Goal: Task Accomplishment & Management: Manage account settings

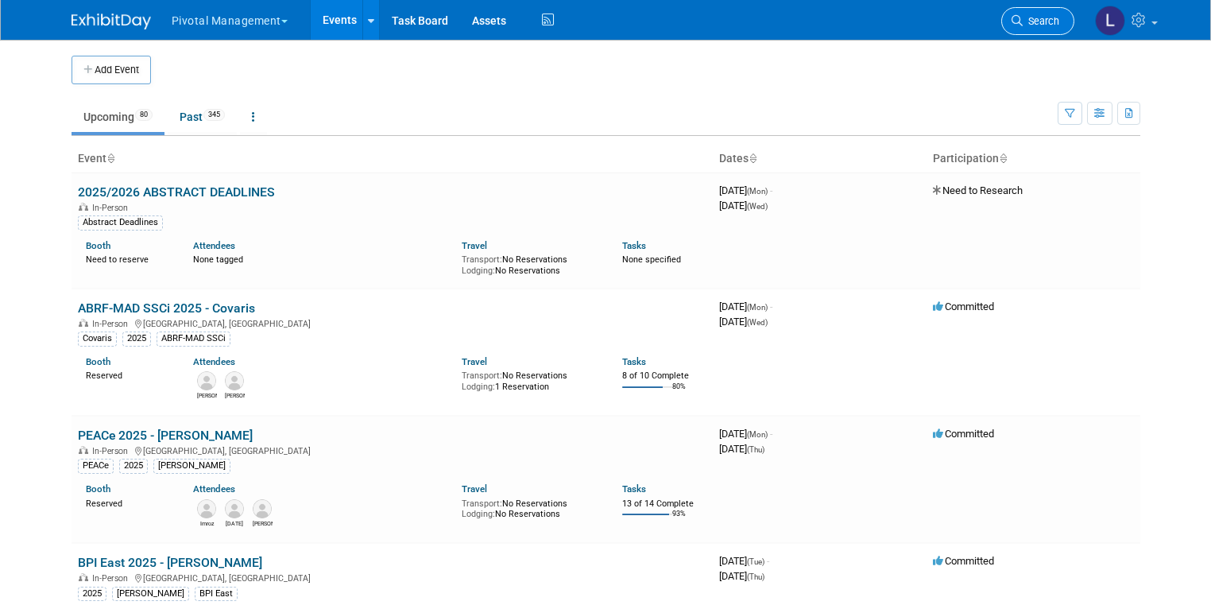
click at [1053, 15] on span "Search" at bounding box center [1041, 21] width 37 height 12
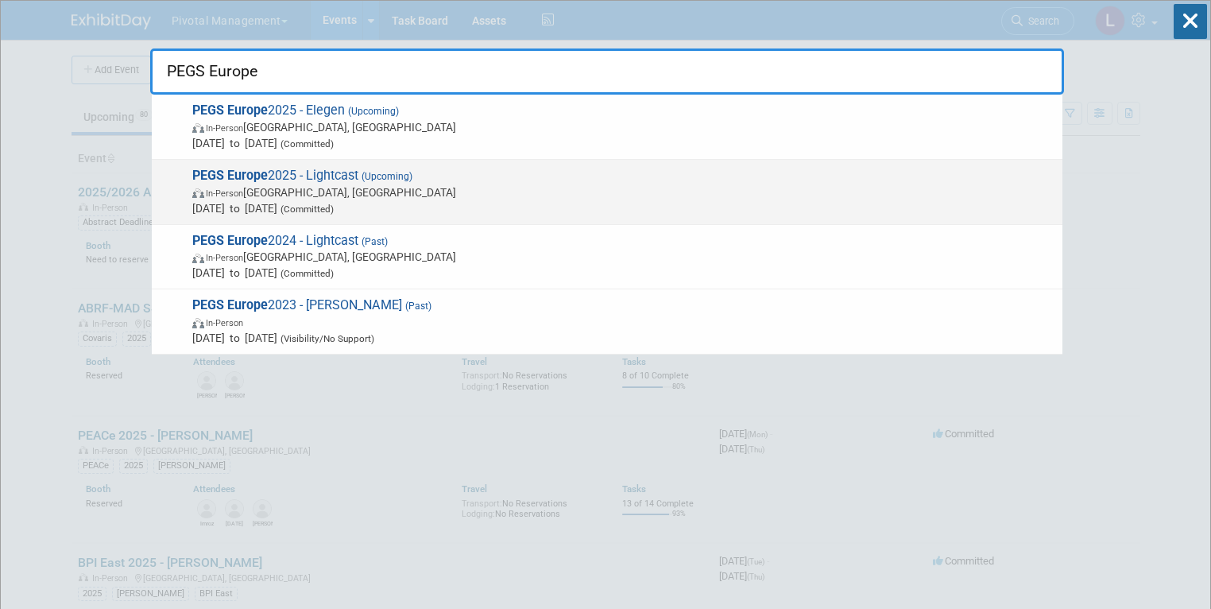
type input "PEGS Europe"
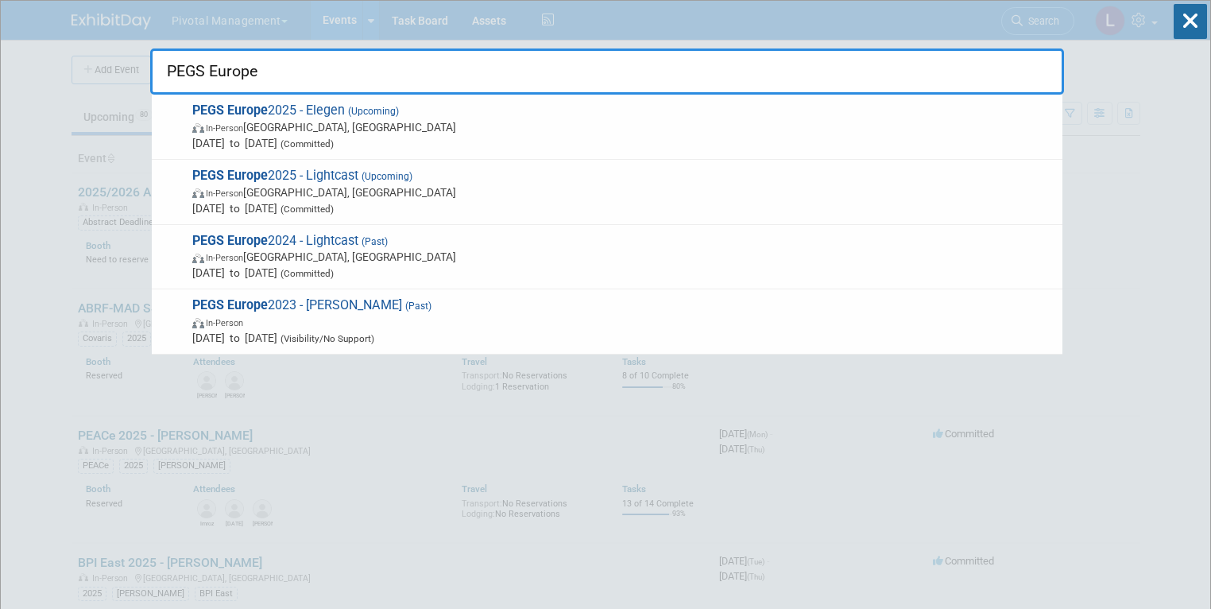
click at [429, 175] on span "PEGS Europe 2025 - Lightcast (Upcoming) In-Person [GEOGRAPHIC_DATA], [GEOGRAPHI…" at bounding box center [621, 192] width 867 height 48
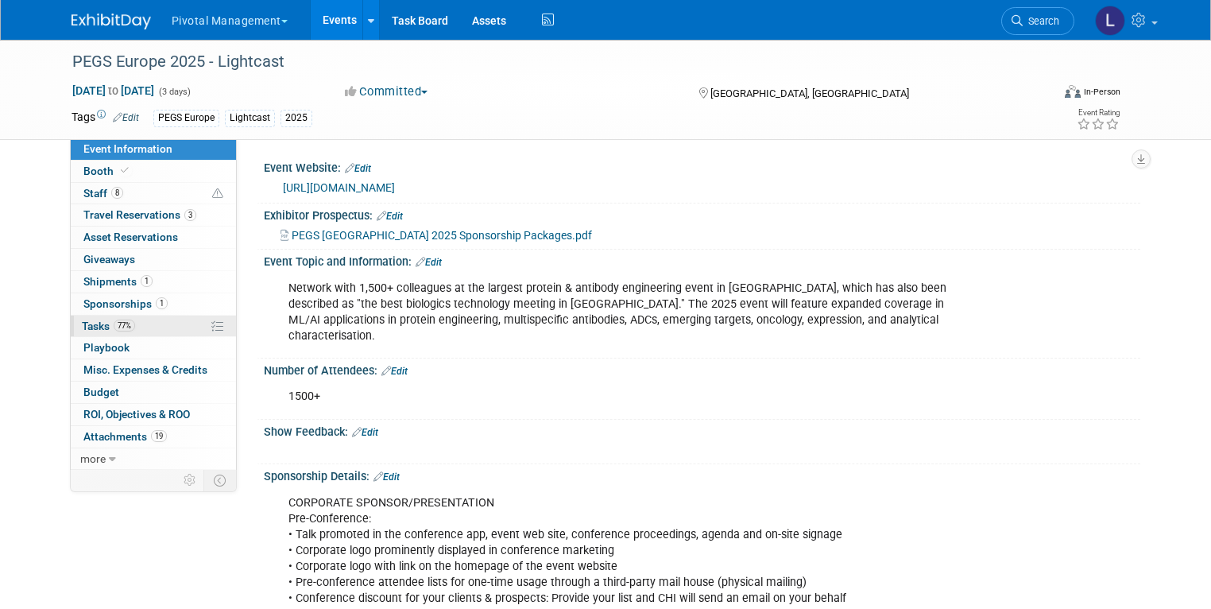
click at [114, 323] on span "77%" at bounding box center [124, 325] width 21 height 12
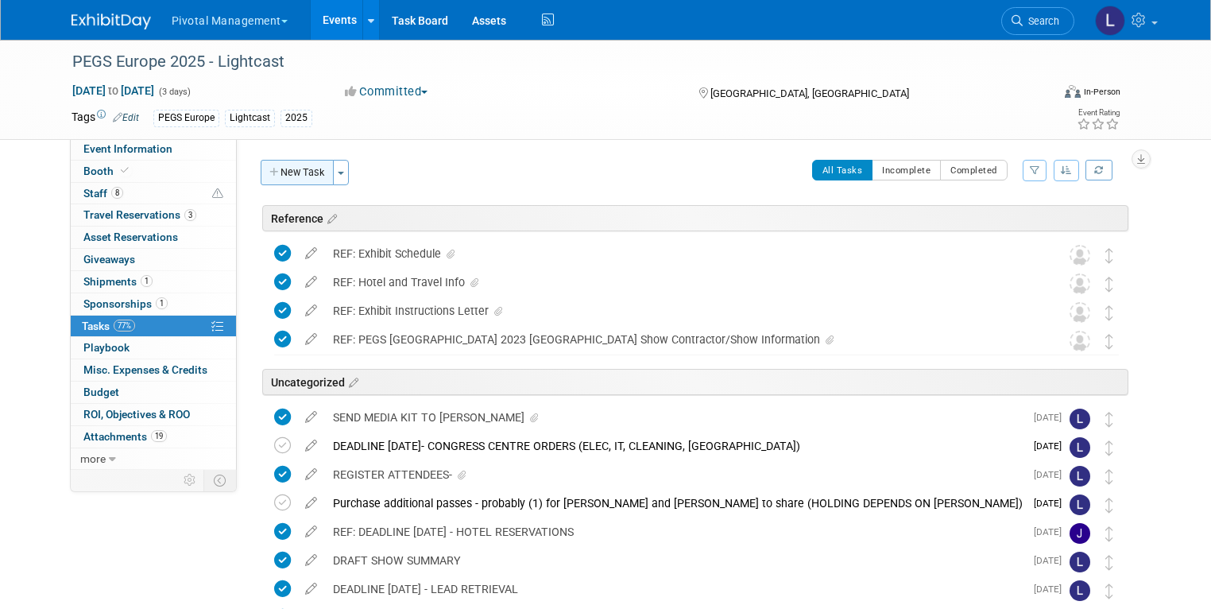
click at [269, 170] on button "New Task" at bounding box center [297, 172] width 73 height 25
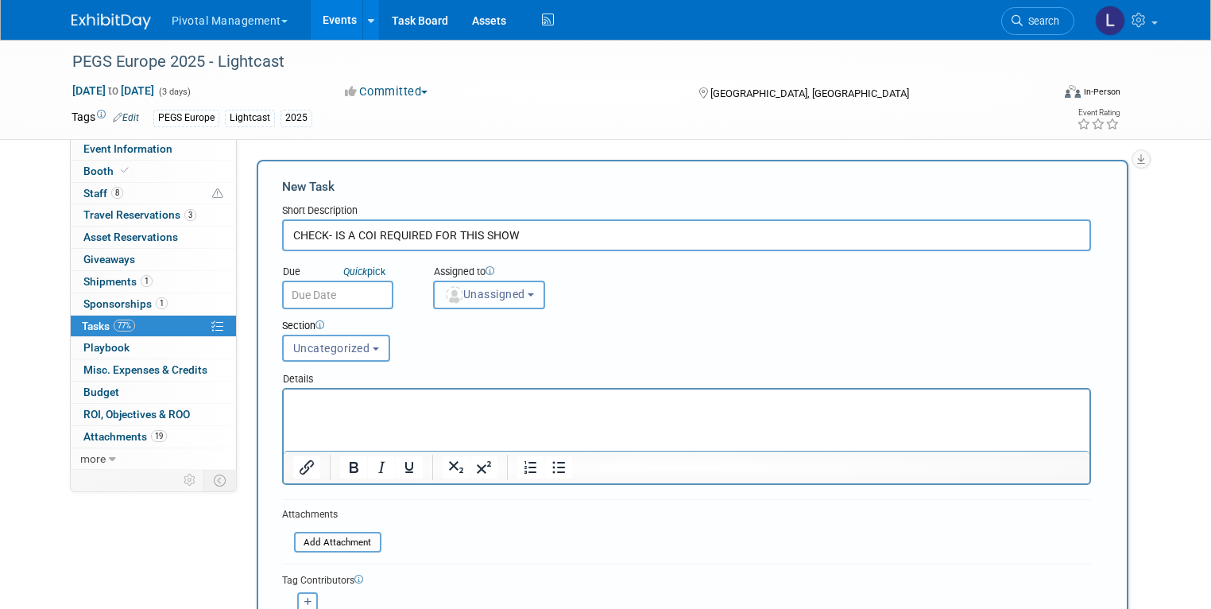
click at [467, 301] on button "Unassigned" at bounding box center [489, 295] width 113 height 29
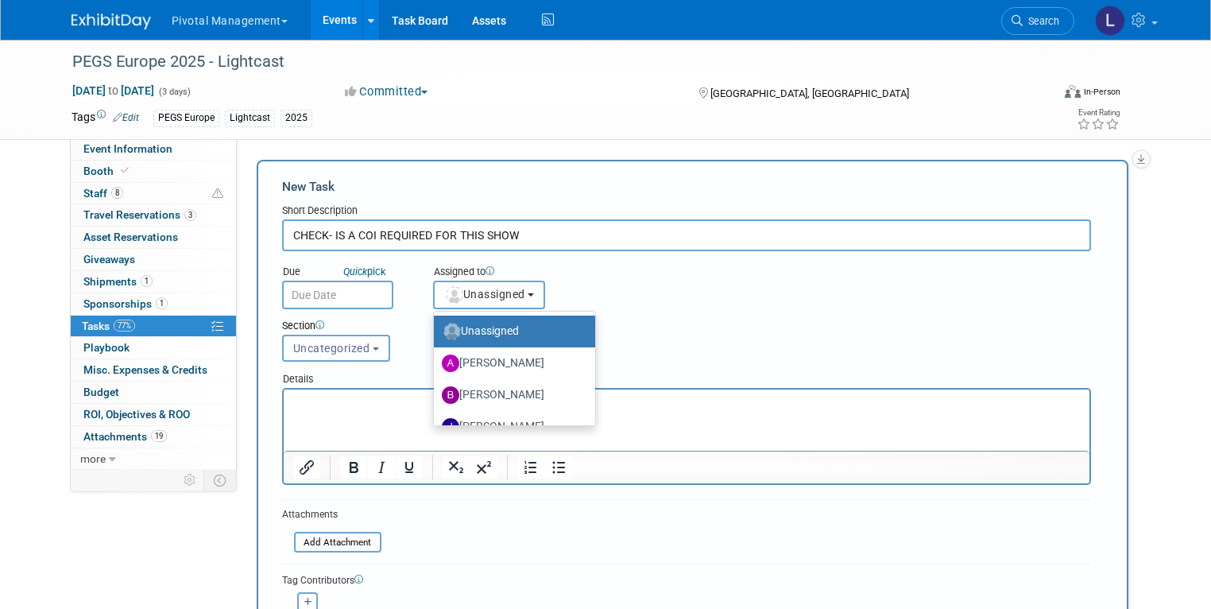
scroll to position [139, 0]
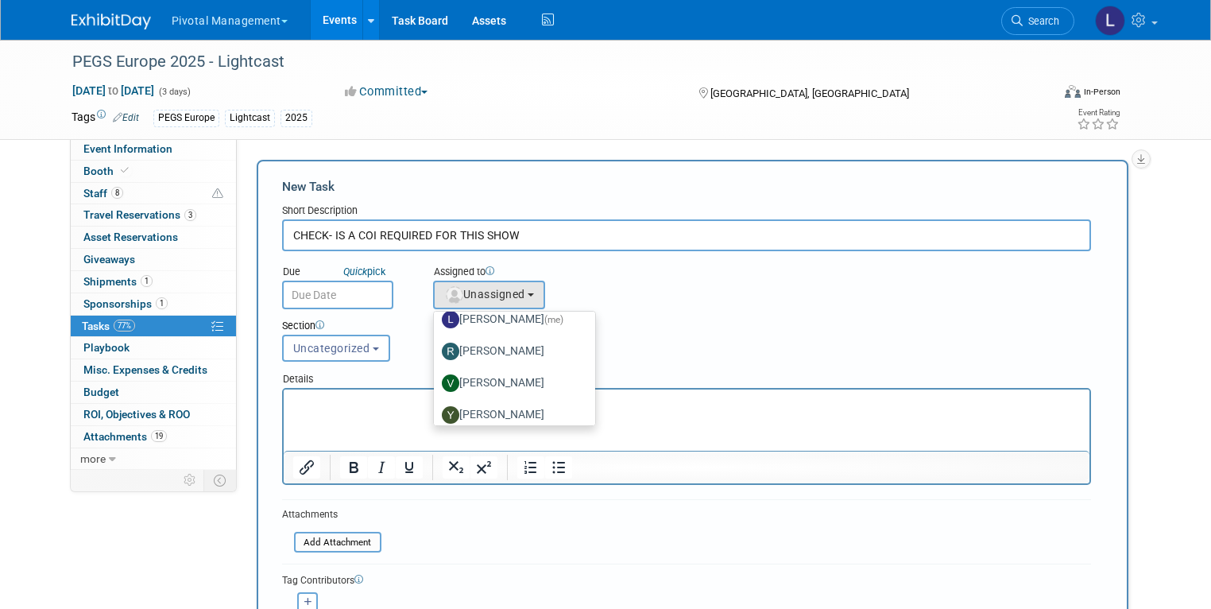
click at [343, 237] on input "CHECK- IS A COI REQUIRED FOR THIS SHOW" at bounding box center [686, 235] width 809 height 32
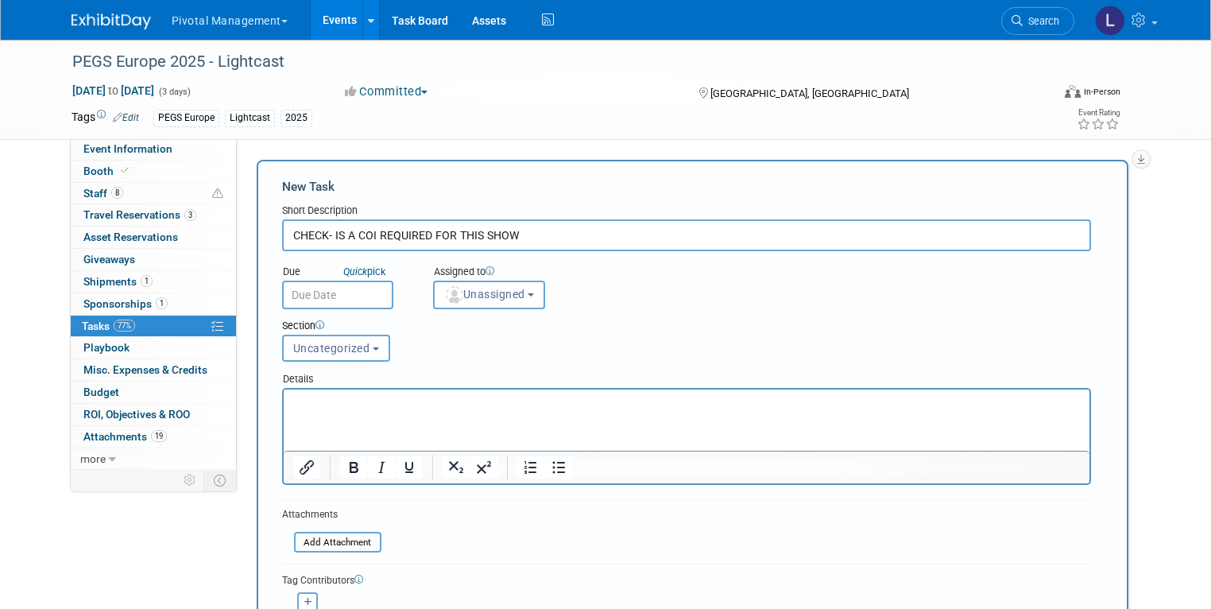
click at [316, 232] on input "CHECK- IS A COI REQUIRED FOR THIS SHOW" at bounding box center [686, 235] width 809 height 32
type input "CHECK REGS - IS A COI REQUIRED FOR THIS SHOW"
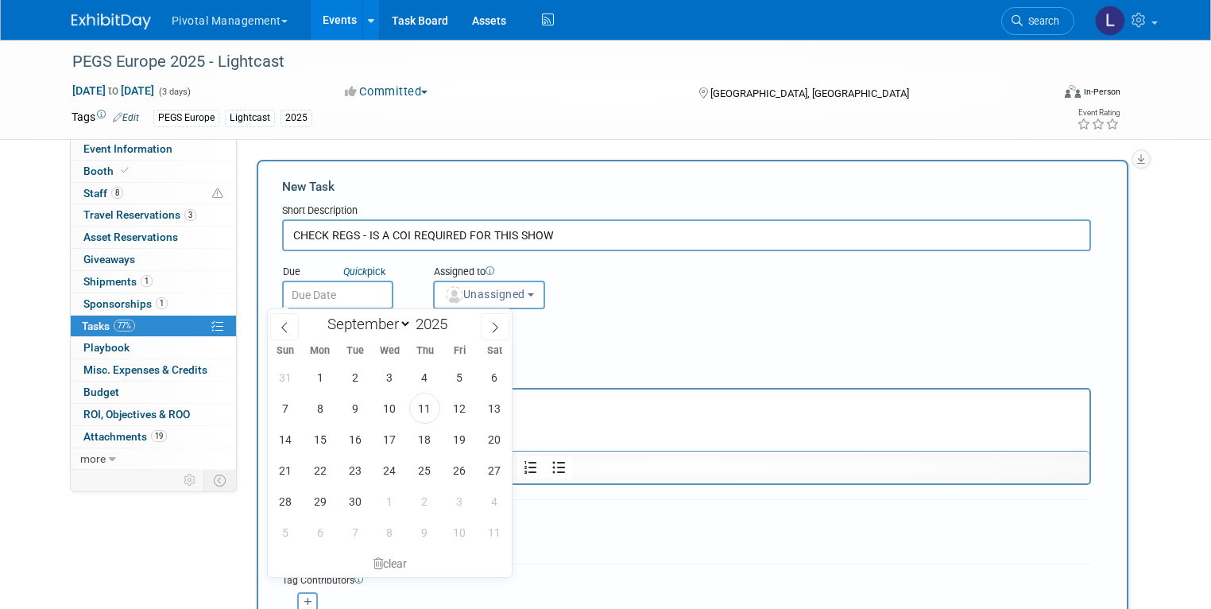
click at [333, 292] on input "text" at bounding box center [337, 295] width 111 height 29
click at [326, 442] on span "15" at bounding box center [319, 439] width 31 height 31
type input "Sep 15, 2025"
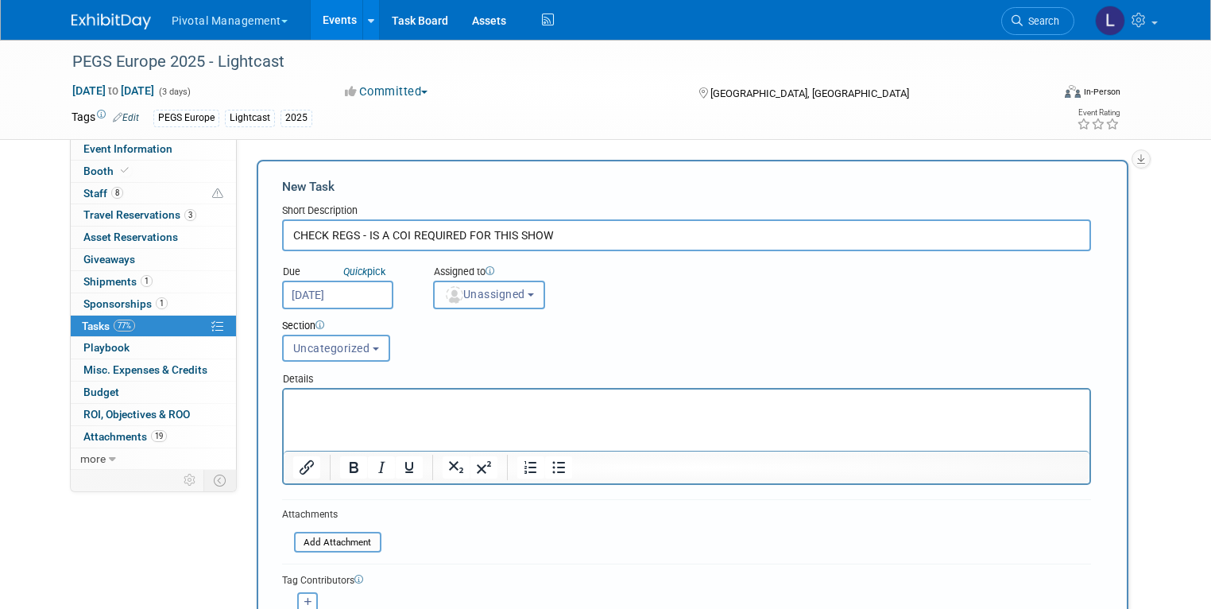
click at [535, 293] on button "Unassigned" at bounding box center [489, 295] width 113 height 29
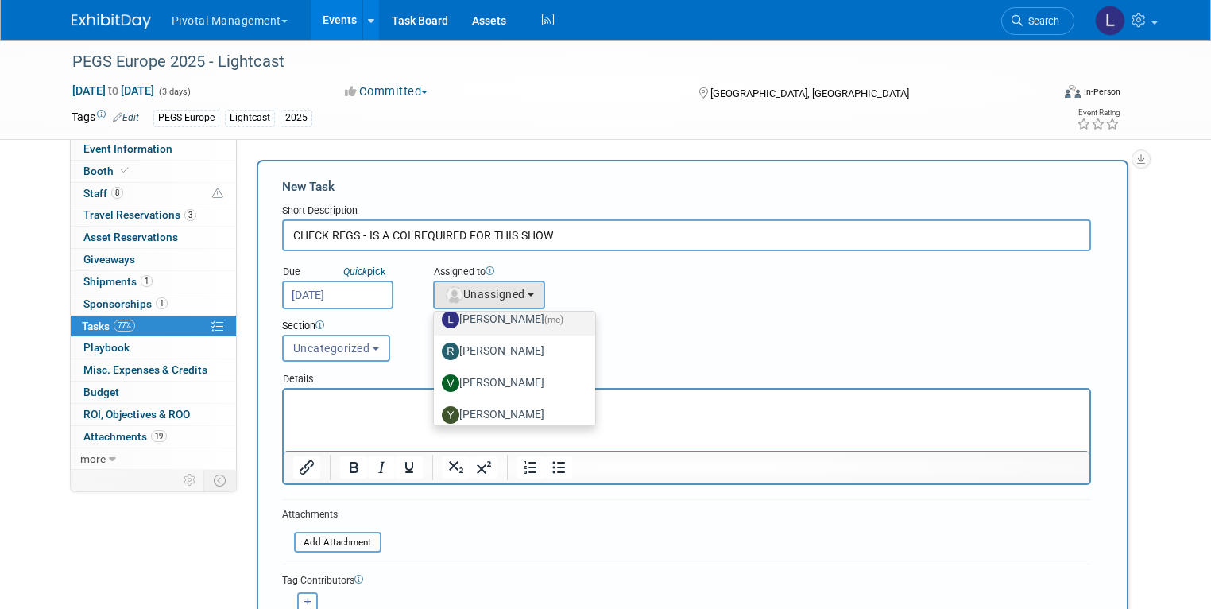
click at [485, 313] on label "Leslie Pelton (me)" at bounding box center [510, 319] width 137 height 25
click at [436, 313] on input "Leslie Pelton (me)" at bounding box center [431, 317] width 10 height 10
select select "dc5d874d-e65f-4397-9ee7-21f806dbe4f5"
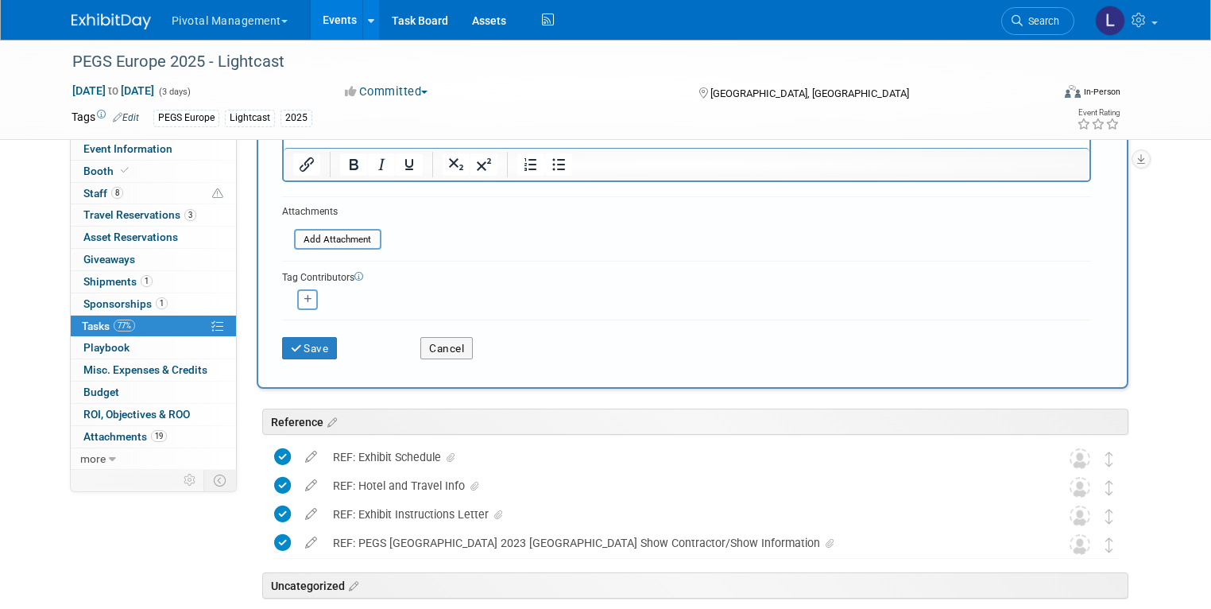
scroll to position [308, 0]
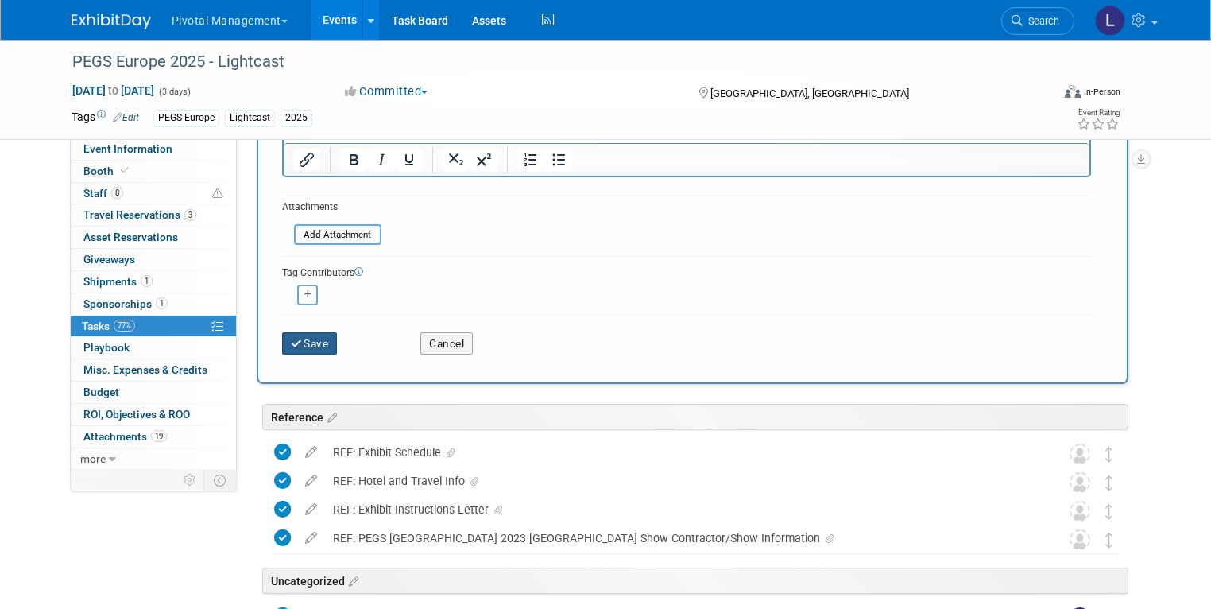
click at [282, 343] on button "Save" at bounding box center [310, 343] width 56 height 22
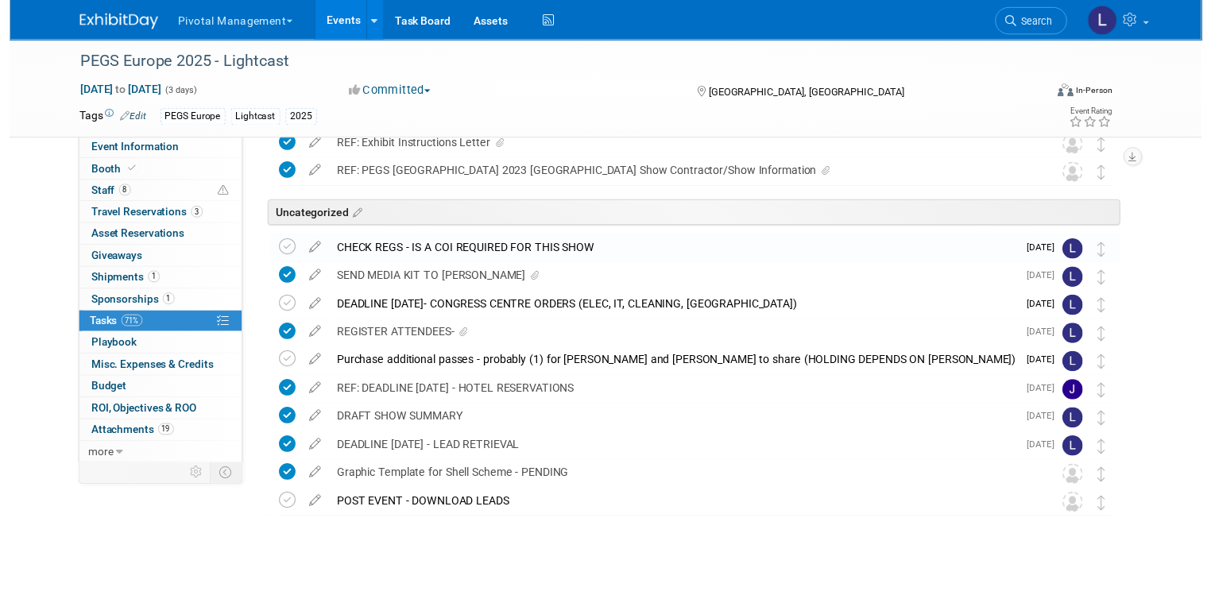
scroll to position [177, 0]
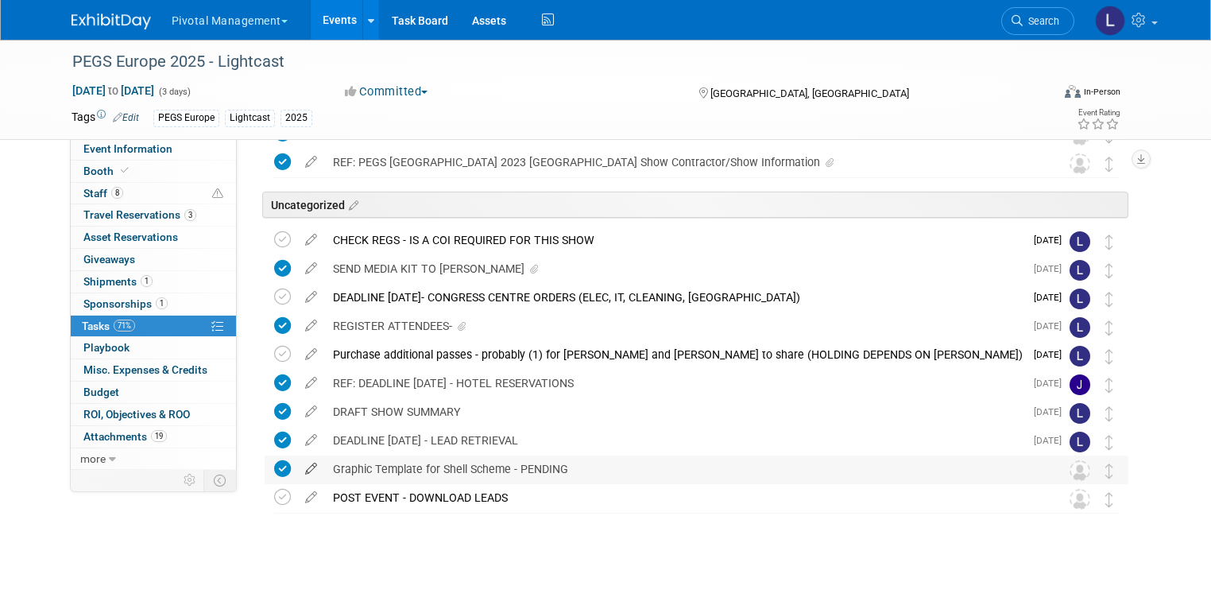
click at [297, 467] on icon at bounding box center [311, 465] width 28 height 20
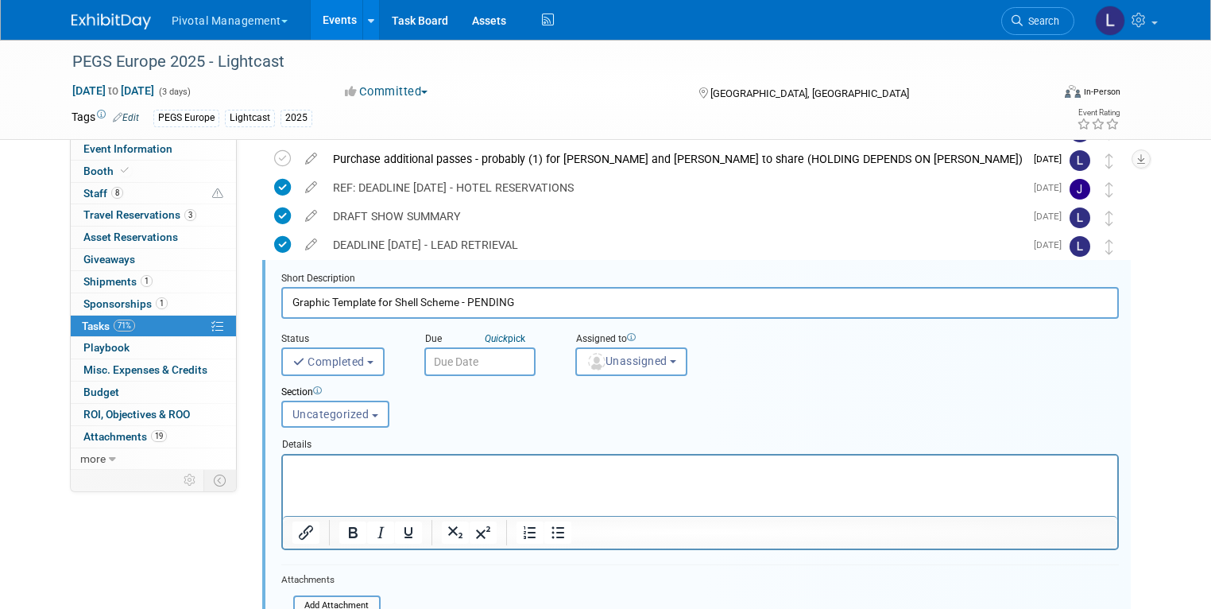
scroll to position [400, 0]
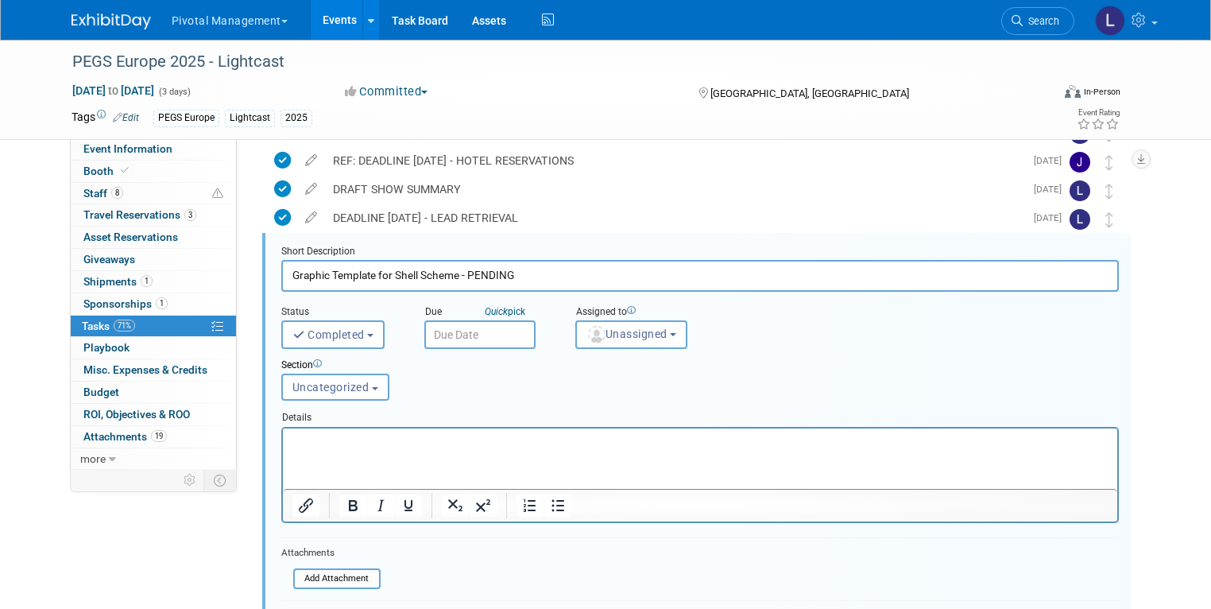
click at [381, 447] on p "Rich Text Area. Press ALT-0 for help." at bounding box center [700, 441] width 816 height 15
drag, startPoint x: 457, startPoint y: 277, endPoint x: 597, endPoint y: 270, distance: 140.0
click at [597, 270] on input "Graphic Template for Shell Scheme - PENDING" at bounding box center [700, 275] width 838 height 31
type input "Graphic Template for Shell Scheme -"
click at [329, 428] on iframe at bounding box center [700, 458] width 834 height 60
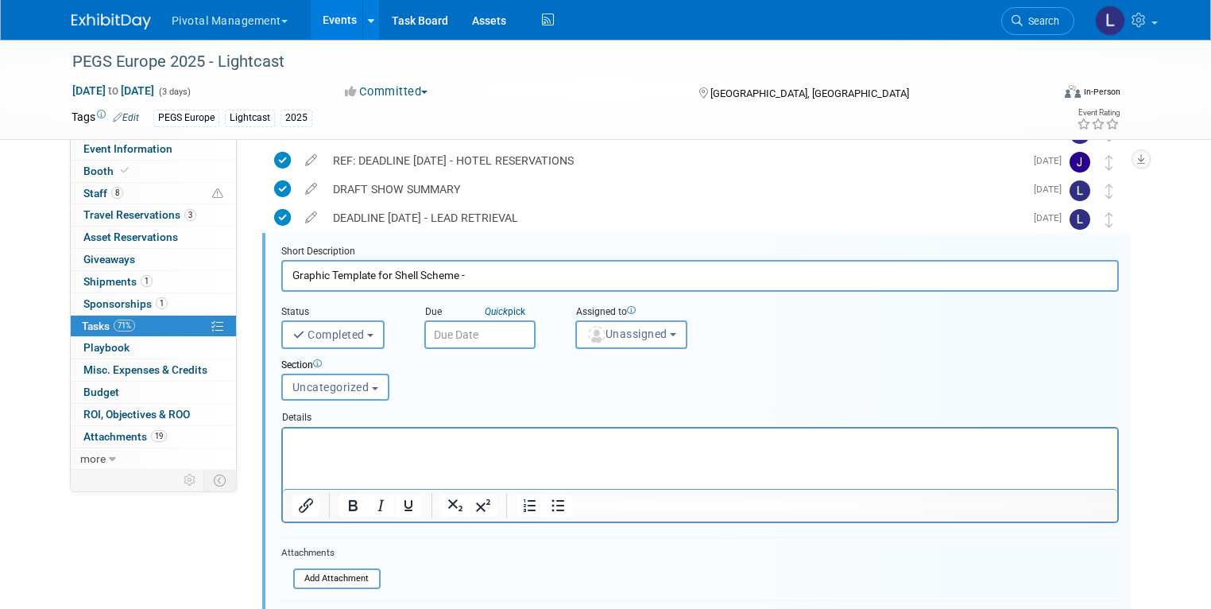
click at [337, 439] on p "Rich Text Area. Press ALT-0 for help." at bounding box center [700, 441] width 816 height 15
